Goal: Information Seeking & Learning: Learn about a topic

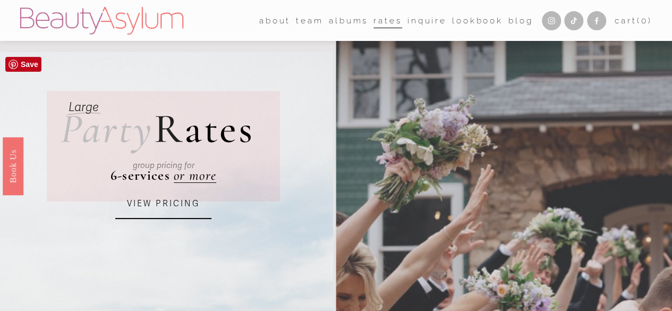
click at [157, 201] on link "VIEW PRICING" at bounding box center [163, 204] width 96 height 29
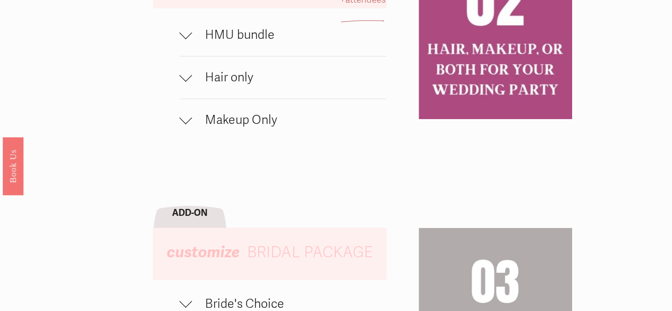
scroll to position [744, 0]
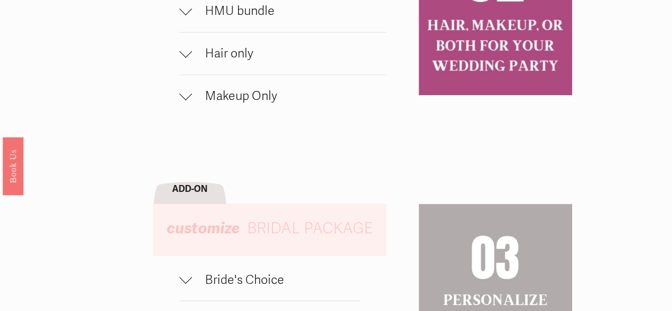
click at [231, 61] on span "Hair only" at bounding box center [289, 53] width 194 height 15
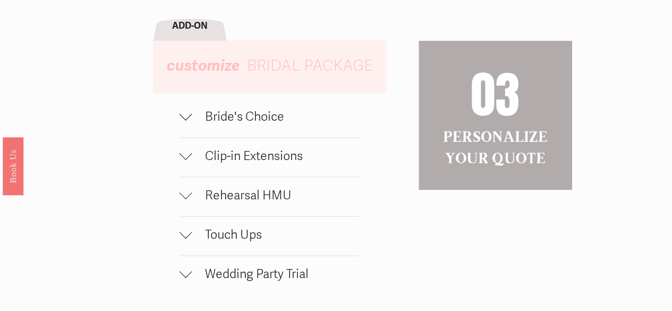
scroll to position [1009, 0]
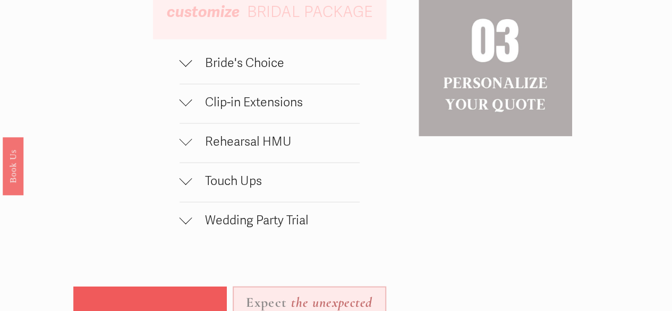
click at [227, 110] on span "Clip-in Extensions" at bounding box center [275, 102] width 167 height 15
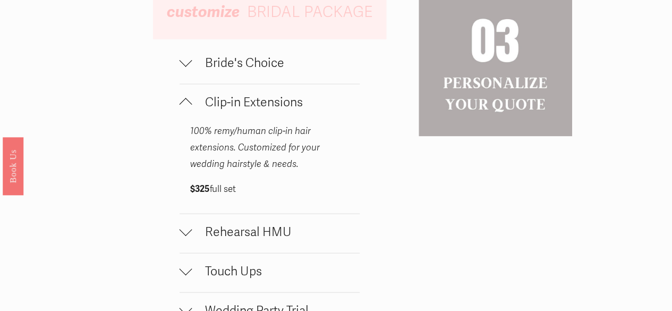
click at [207, 71] on span "Bride's Choice" at bounding box center [275, 62] width 167 height 15
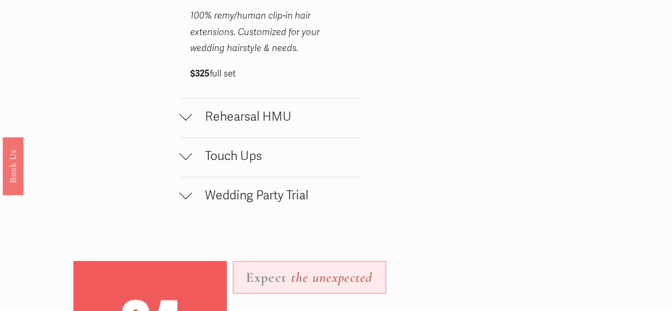
scroll to position [1222, 0]
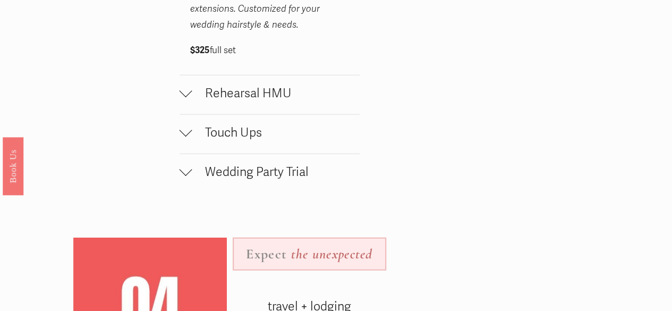
click at [233, 101] on span "Rehearsal HMU" at bounding box center [275, 93] width 167 height 15
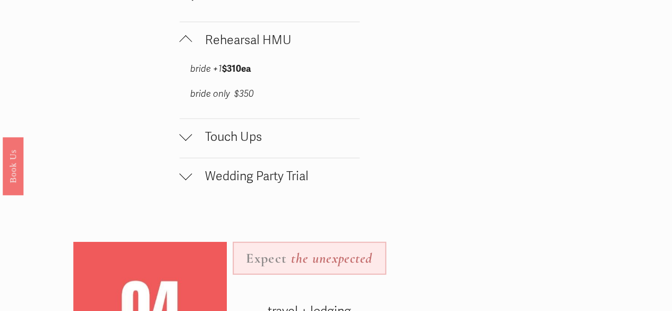
scroll to position [1328, 0]
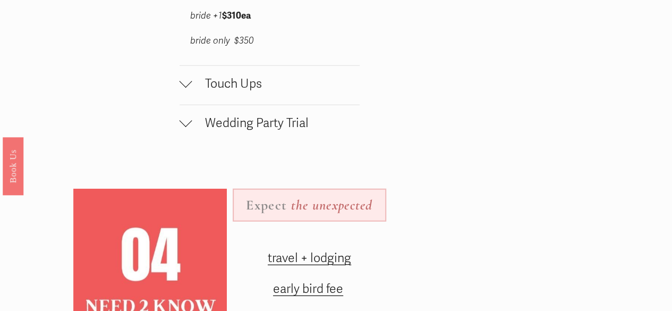
click at [234, 91] on span "Touch Ups" at bounding box center [275, 83] width 167 height 15
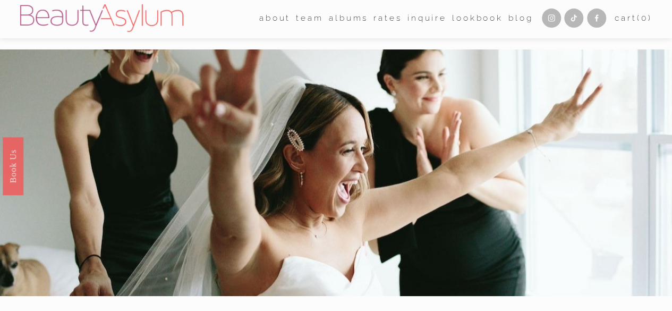
scroll to position [0, 0]
